Goal: Obtain resource: Obtain resource

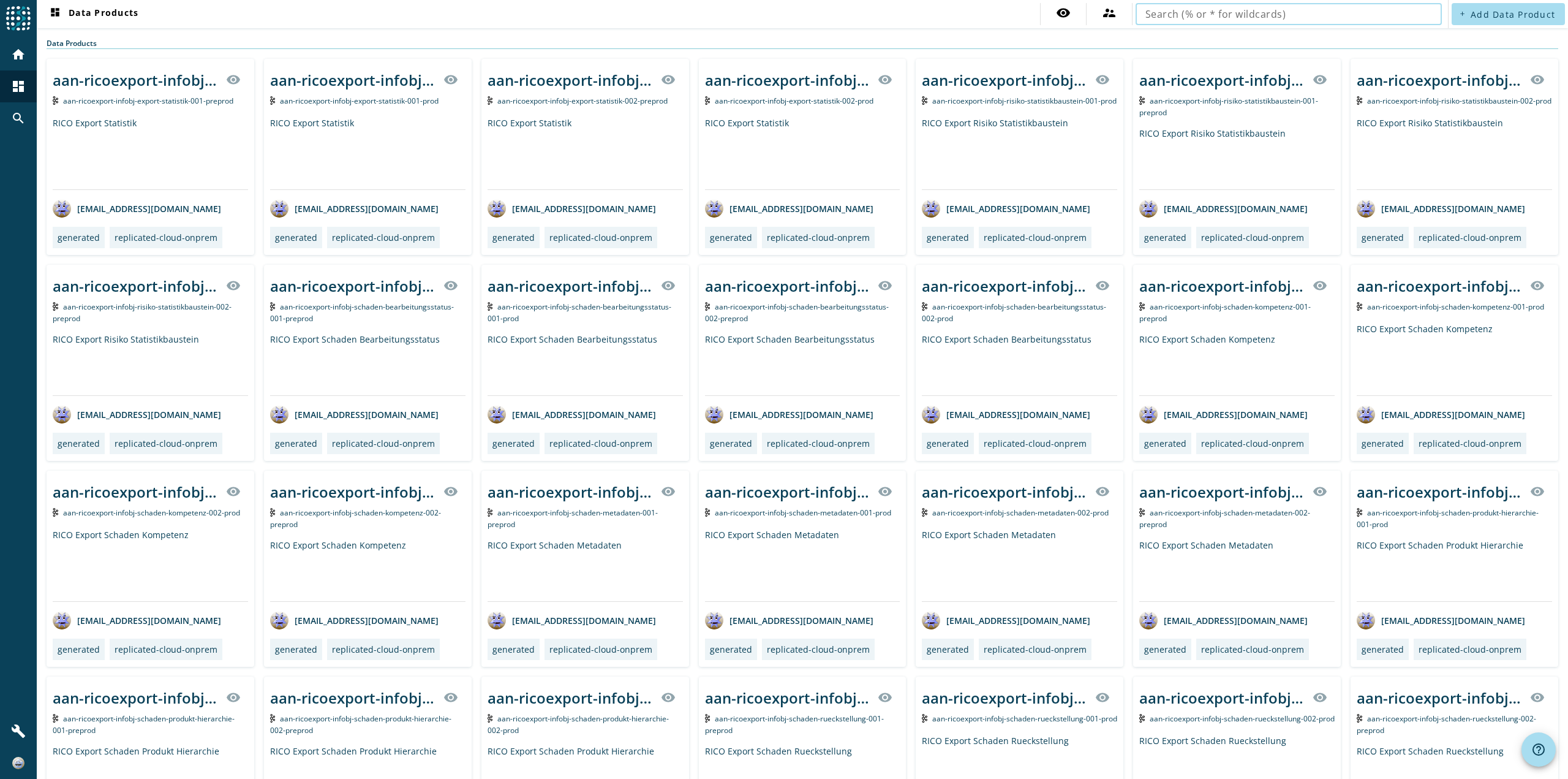
click at [1200, 14] on input "text" at bounding box center [1288, 14] width 287 height 15
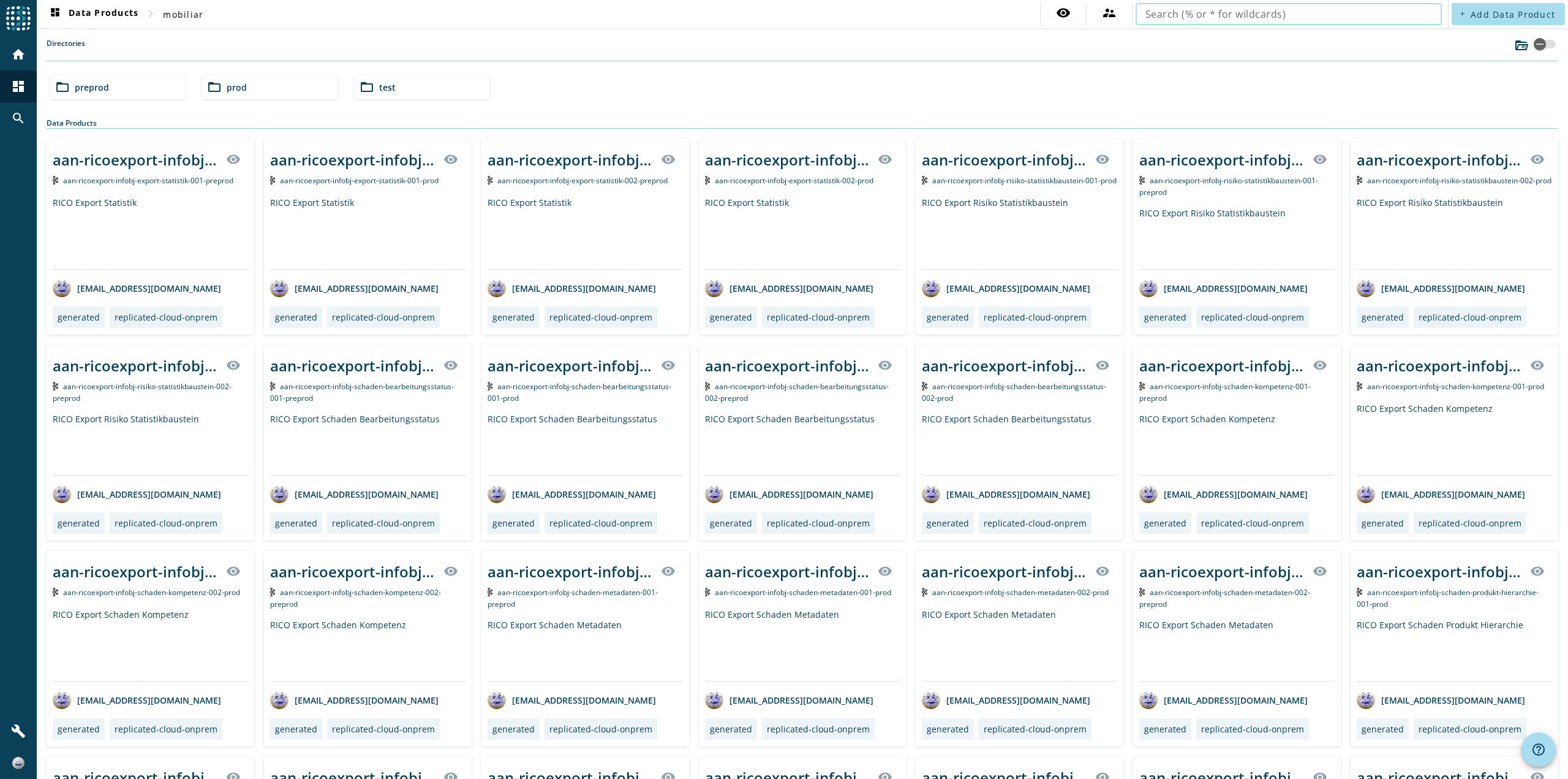
click at [1182, 19] on input "text" at bounding box center [1288, 14] width 287 height 15
type input "pvfallsteuerung"
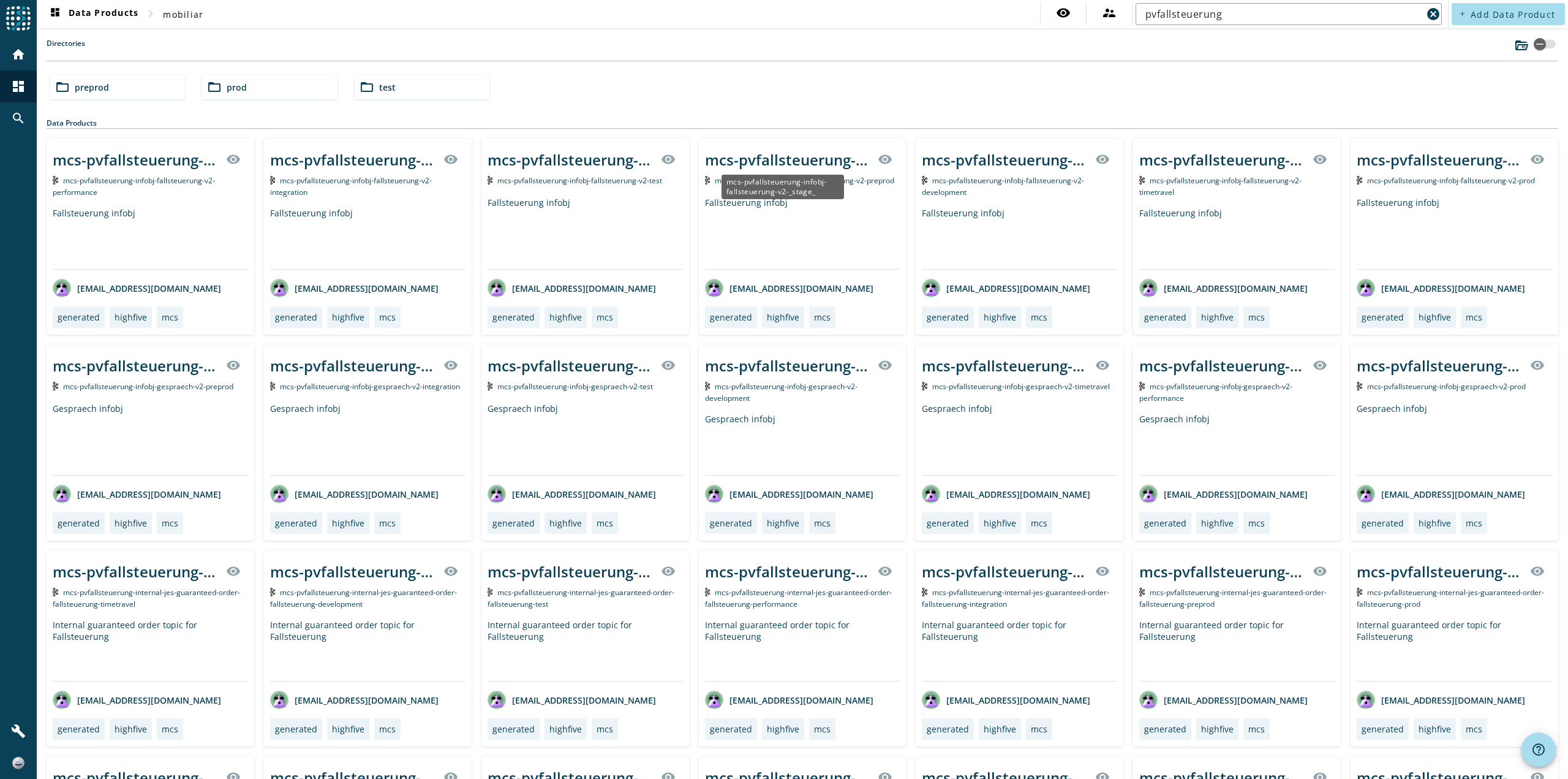
click at [769, 162] on div "mcs-pvfallsteuerung-infobj-fallsteuerung-v2-_stage_" at bounding box center [788, 160] width 166 height 21
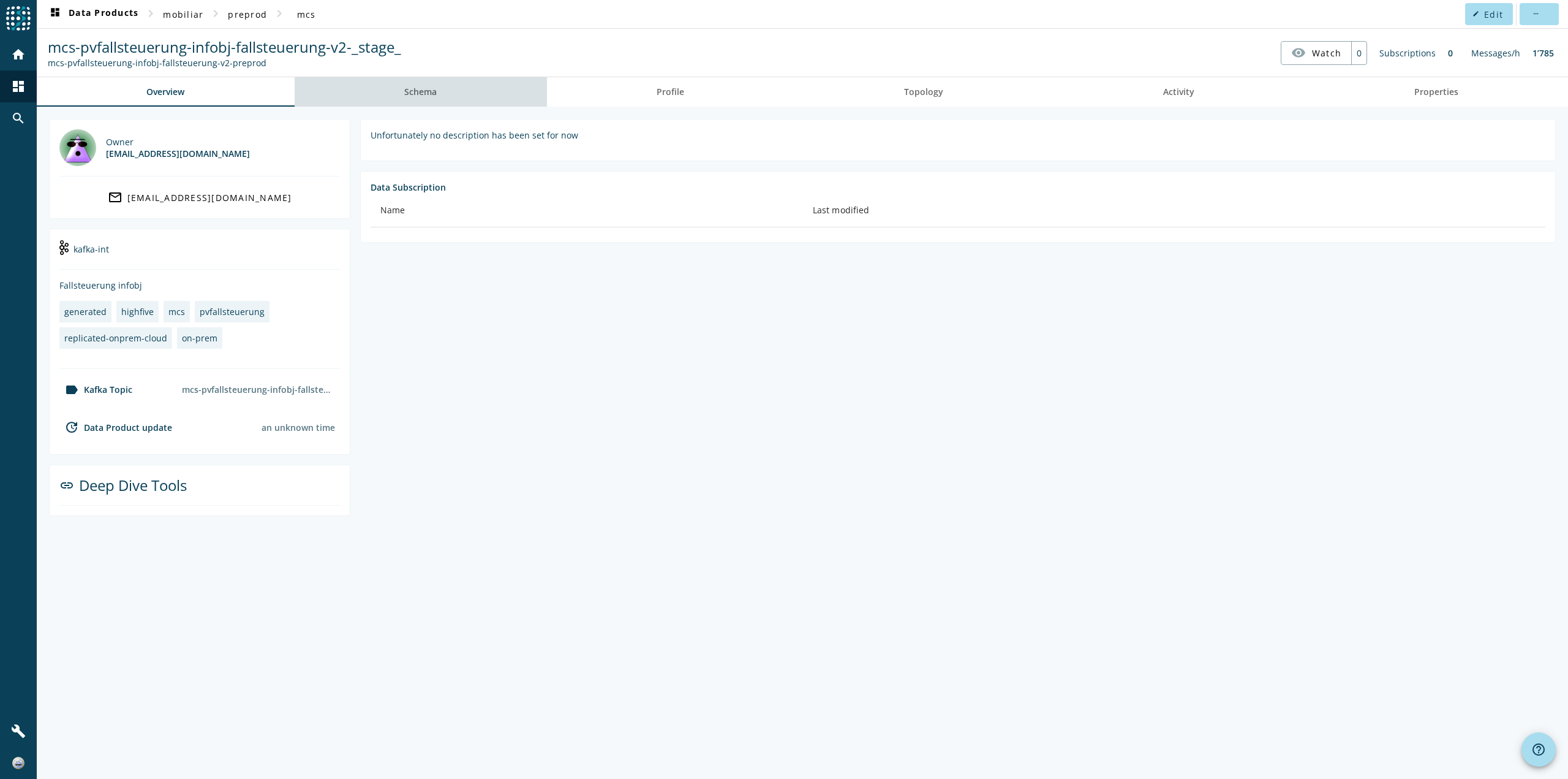
click at [433, 85] on span "Schema" at bounding box center [420, 92] width 32 height 30
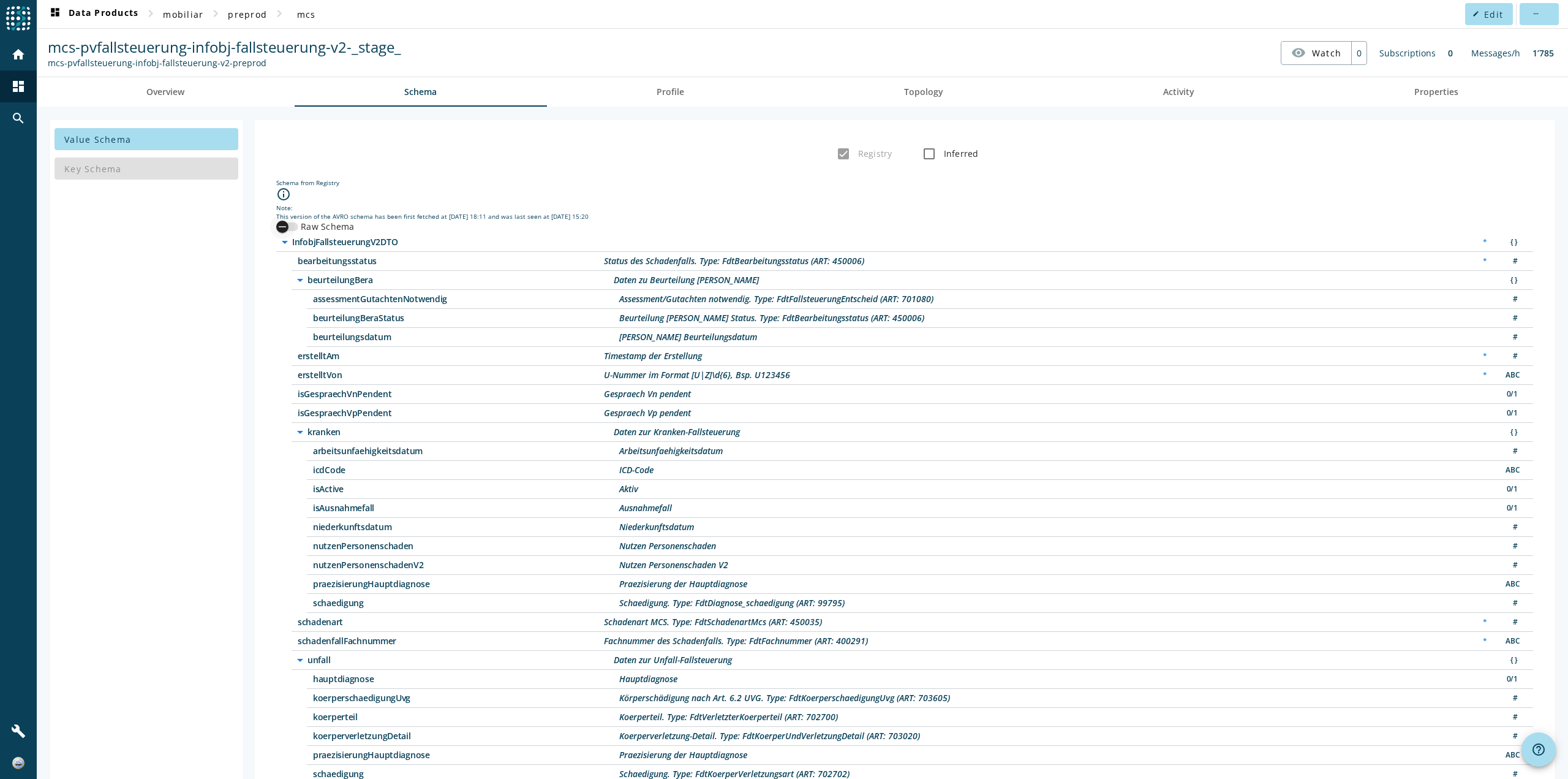
click at [296, 230] on div "button" at bounding box center [287, 226] width 22 height 8
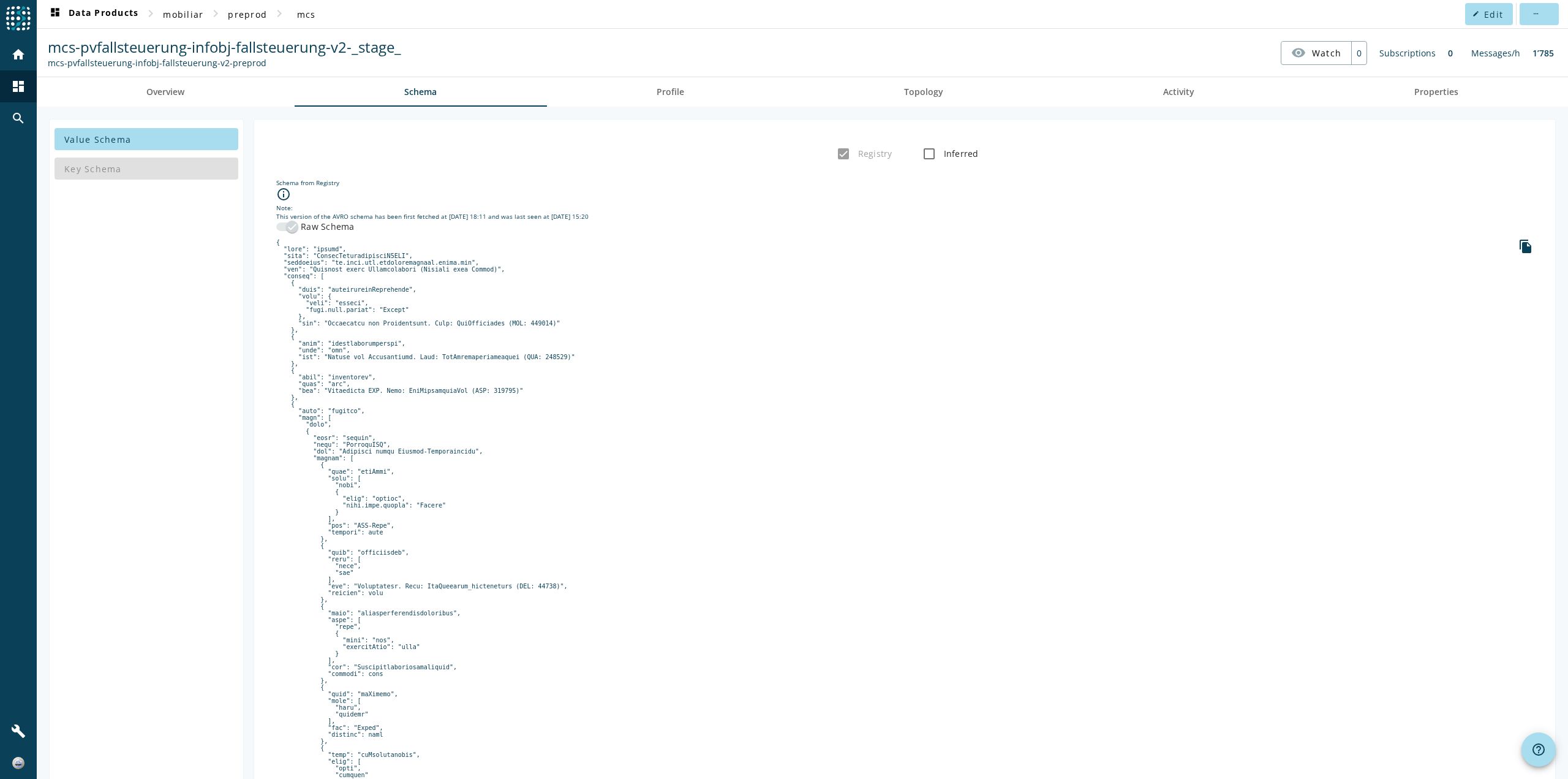
click at [1519, 249] on icon "file_copy" at bounding box center [1525, 246] width 15 height 15
drag, startPoint x: 345, startPoint y: 49, endPoint x: 37, endPoint y: 50, distance: 308.0
click at [37, 50] on spd-actions-toolbar "mcs-pvfallsteuerung-infobj-fallsteuerung-v2-_stage_ mcs-pvfallsteuerung-infobj-…" at bounding box center [803, 53] width 1531 height 48
copy span "mcs-pvfallsteuerung-infobj-fallsteuerung-v2"
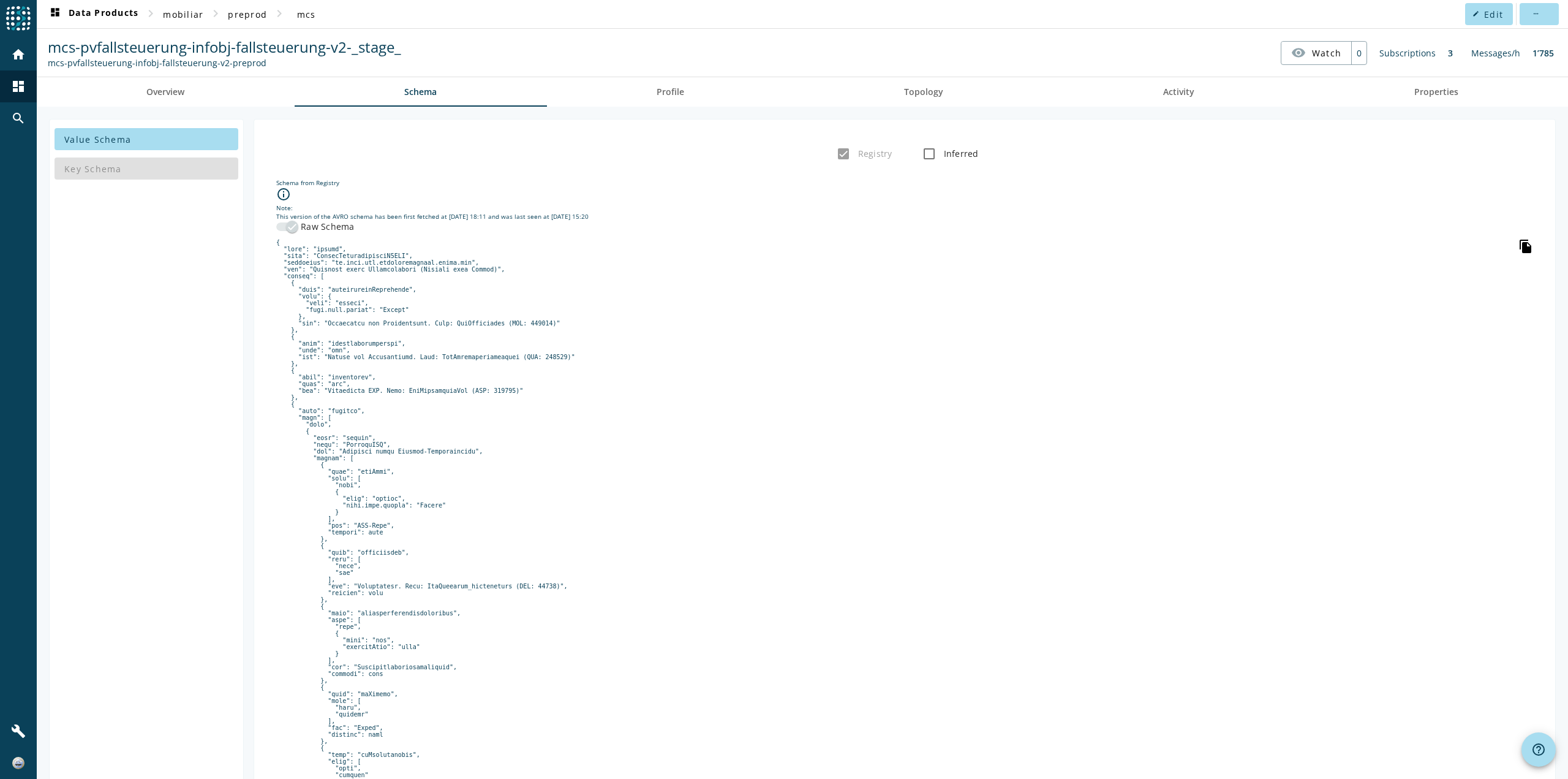
click at [1518, 243] on icon "file_copy" at bounding box center [1525, 246] width 15 height 15
